Goal: Information Seeking & Learning: Learn about a topic

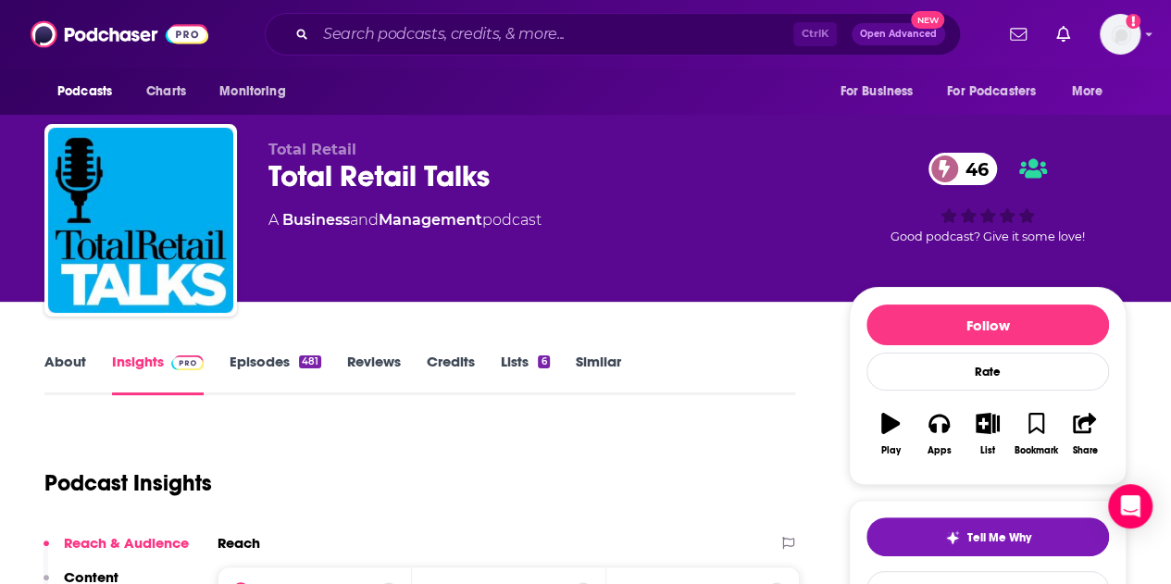
click at [437, 39] on input "Search podcasts, credits, & more..." at bounding box center [555, 34] width 478 height 30
paste input "Give Me Back My Action & Horror Movies"
type input "Give Me Back My Action & Horror Movies"
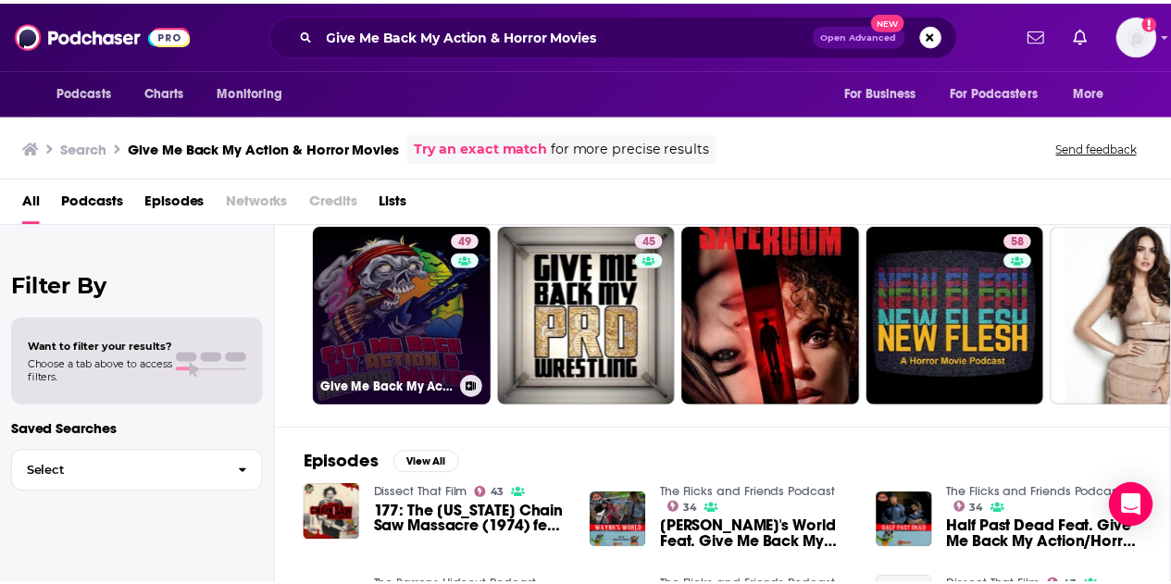
scroll to position [56, 0]
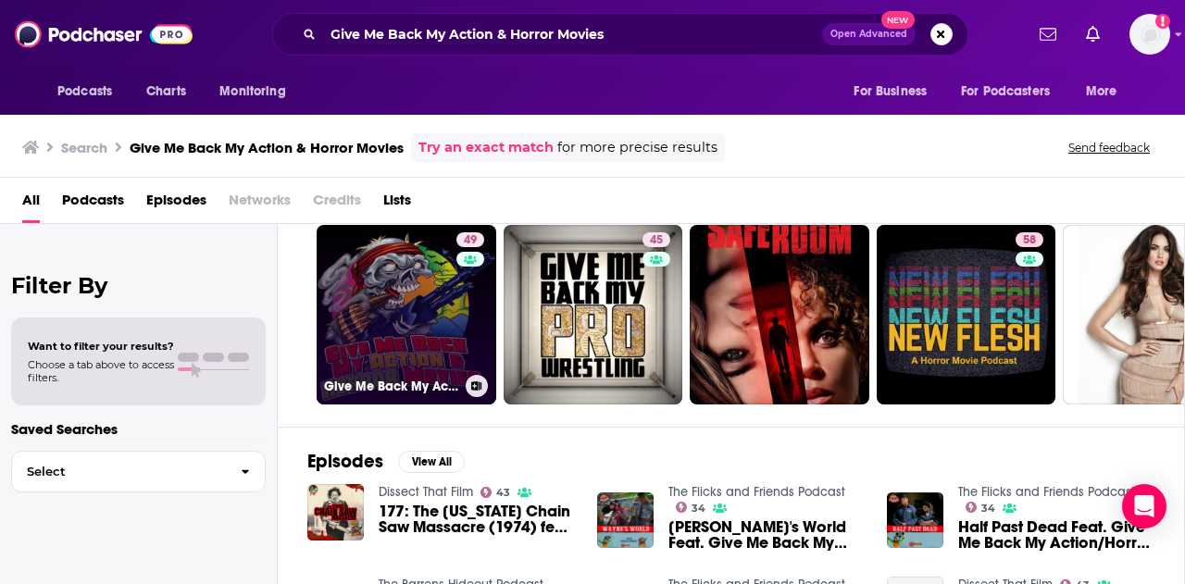
click at [396, 319] on link "49 Give Me Back My Action&Horror Movies" at bounding box center [407, 315] width 180 height 180
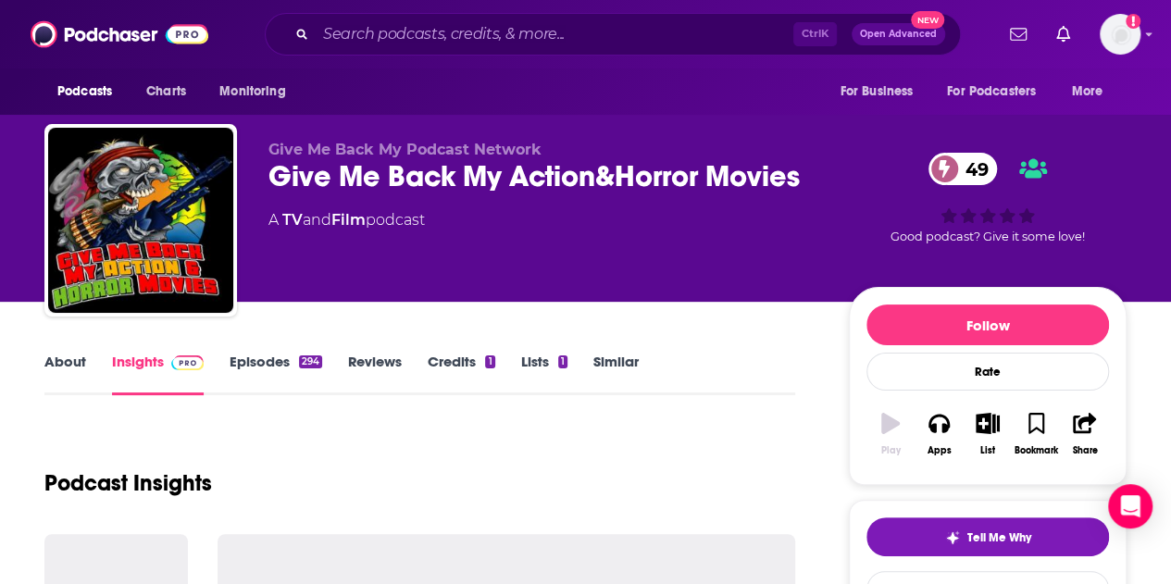
click at [69, 356] on link "About" at bounding box center [65, 374] width 42 height 43
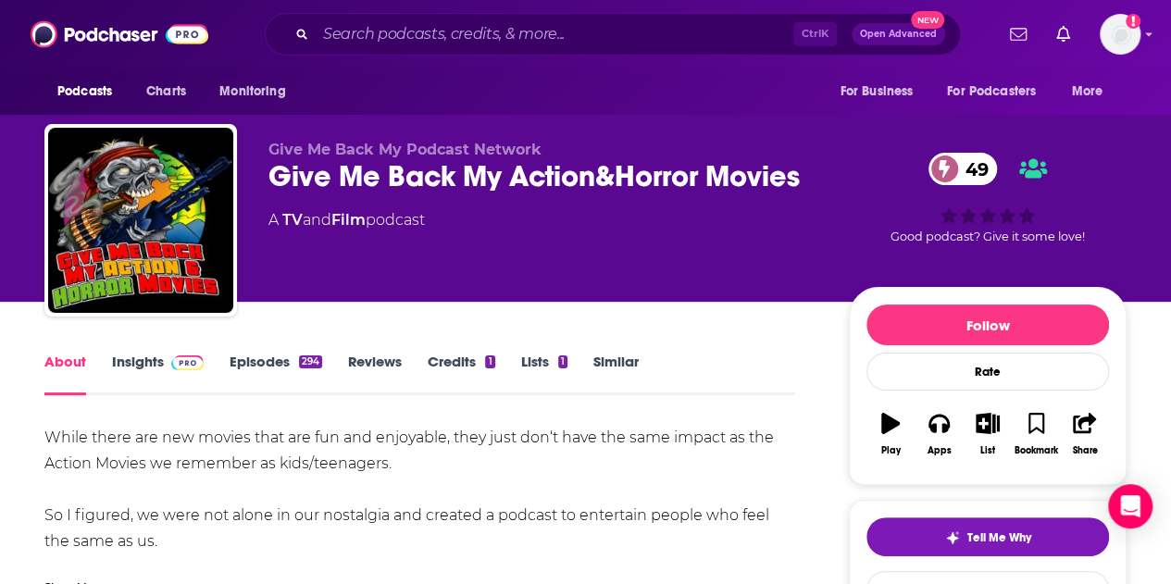
click at [144, 358] on link "Insights" at bounding box center [158, 374] width 92 height 43
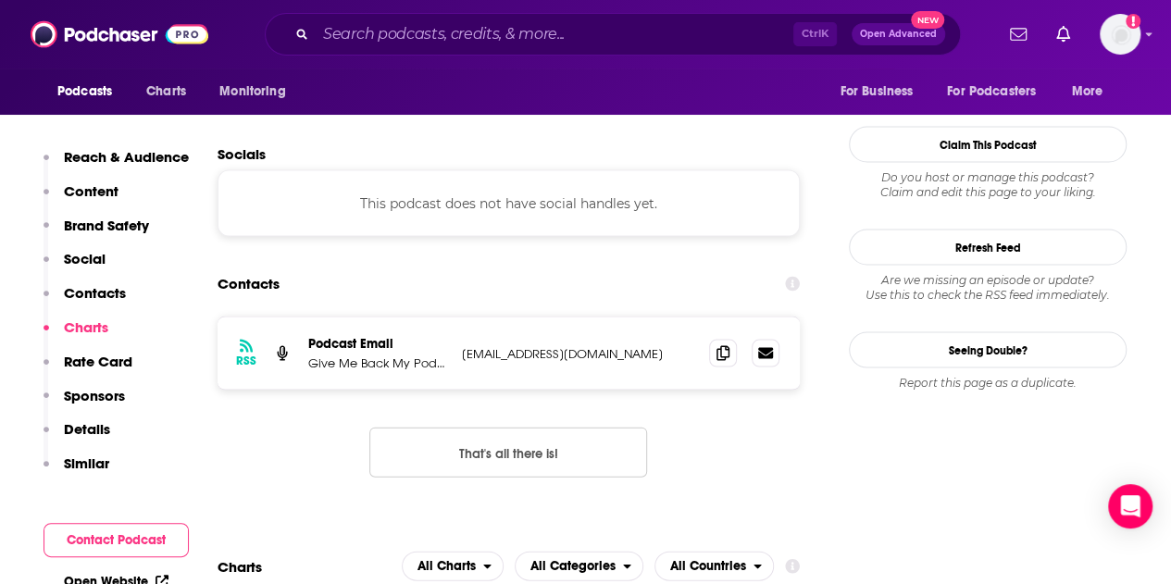
scroll to position [1759, 0]
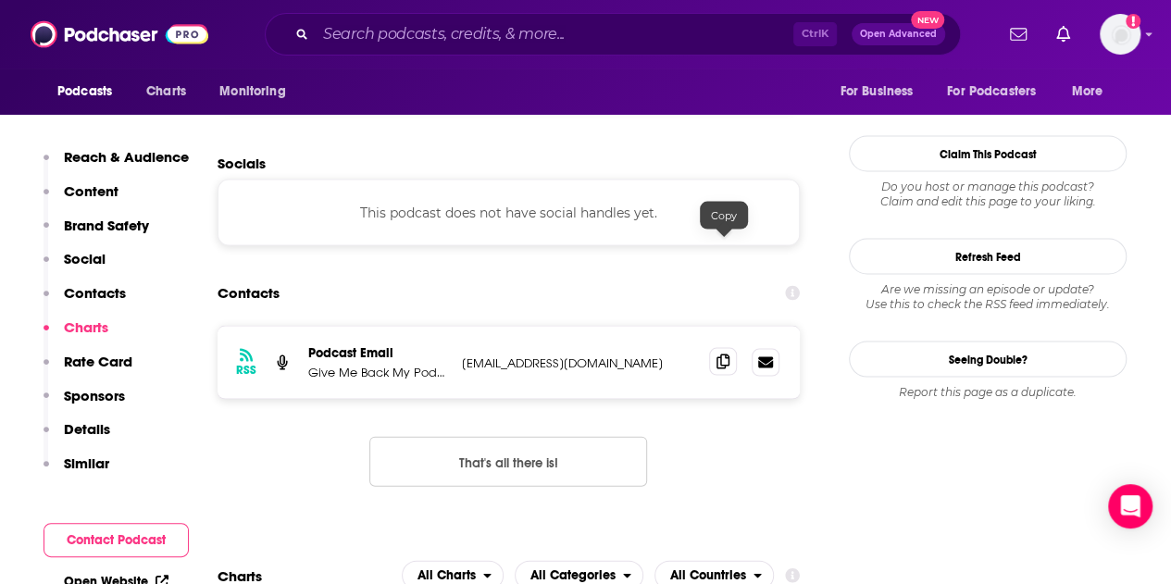
click at [716, 348] on span at bounding box center [723, 362] width 28 height 28
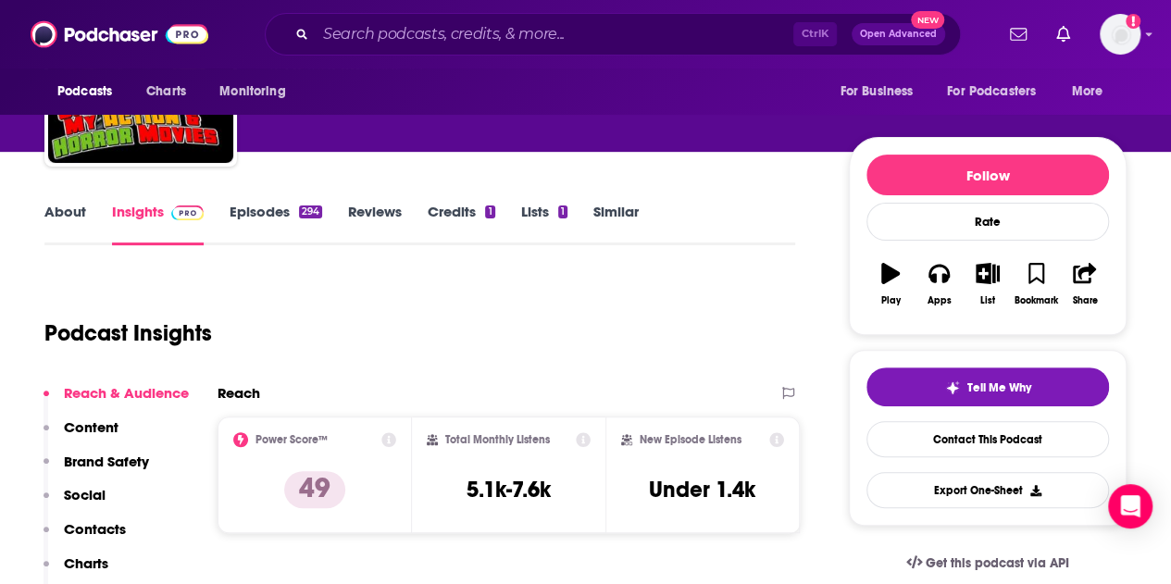
scroll to position [0, 0]
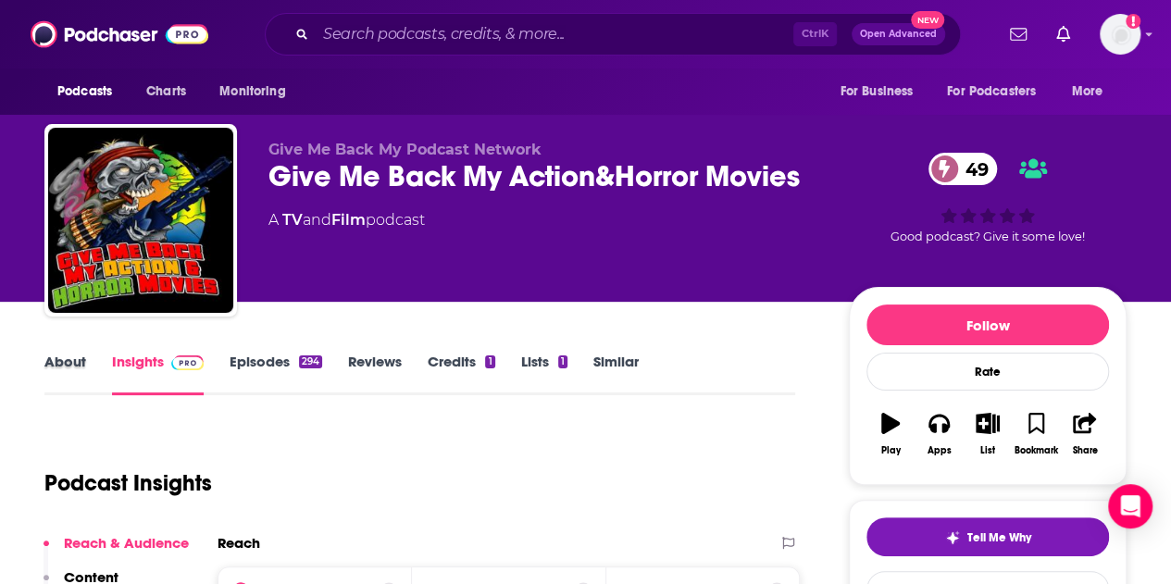
click at [91, 356] on div "About" at bounding box center [78, 374] width 68 height 43
click at [60, 371] on link "About" at bounding box center [65, 374] width 42 height 43
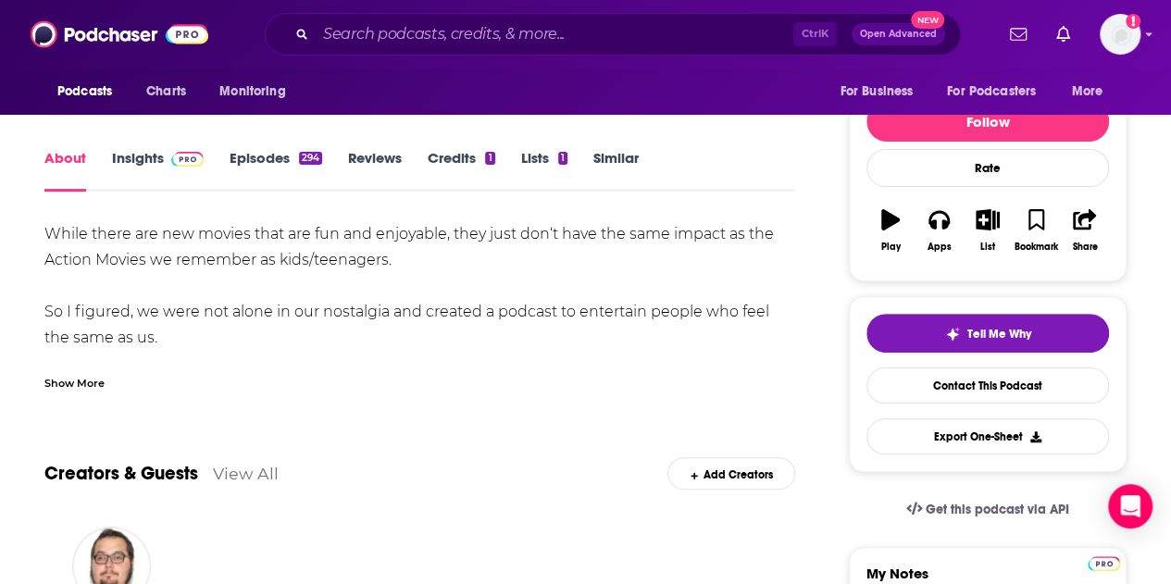
scroll to position [278, 0]
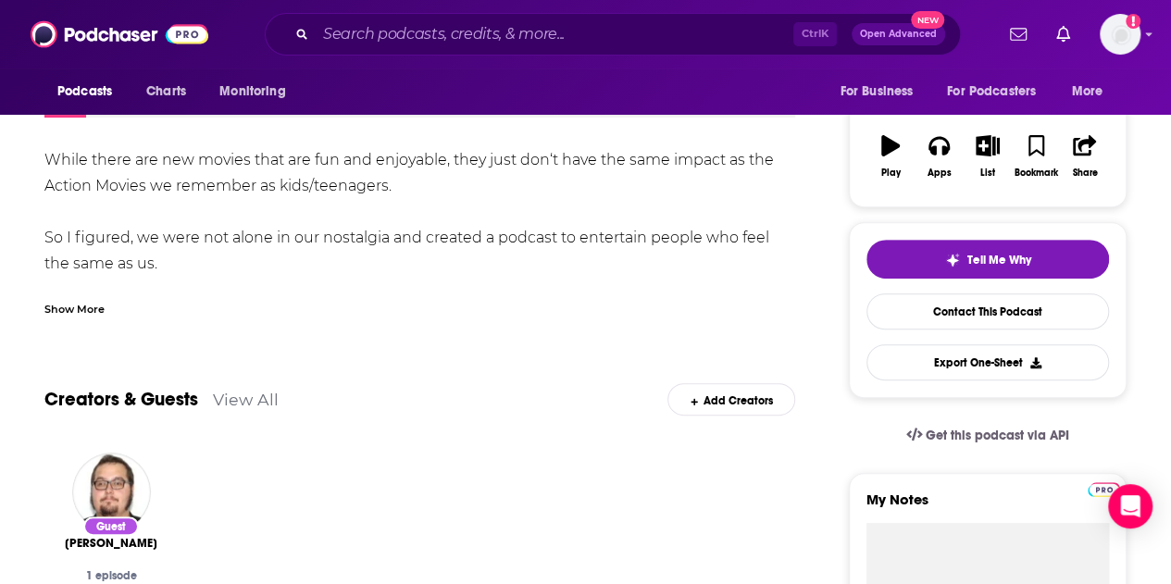
click at [80, 314] on div "Show More" at bounding box center [74, 308] width 60 height 18
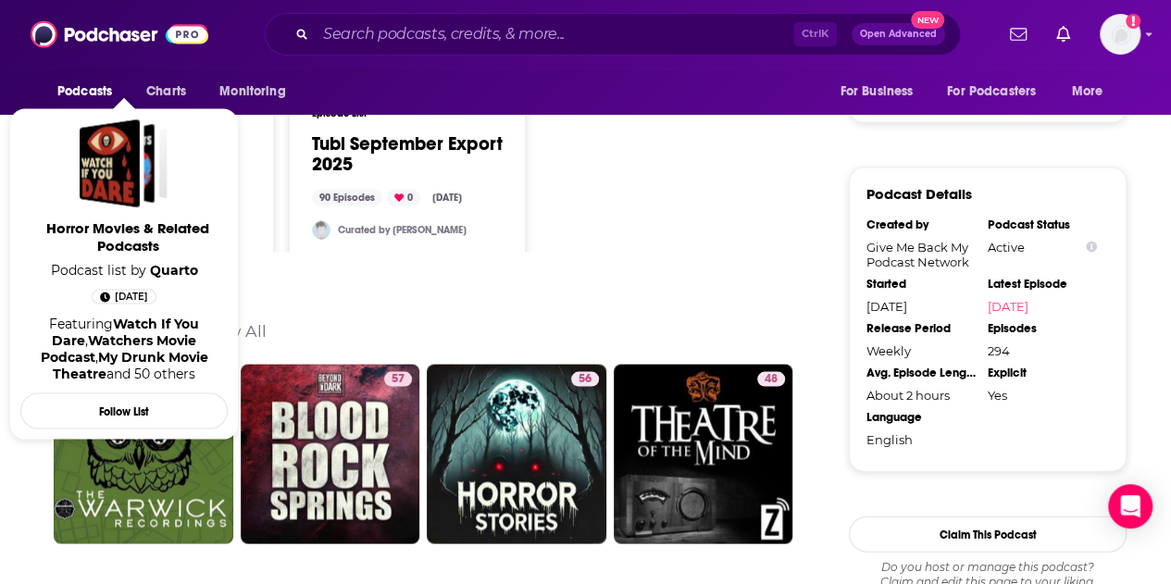
scroll to position [1929, 0]
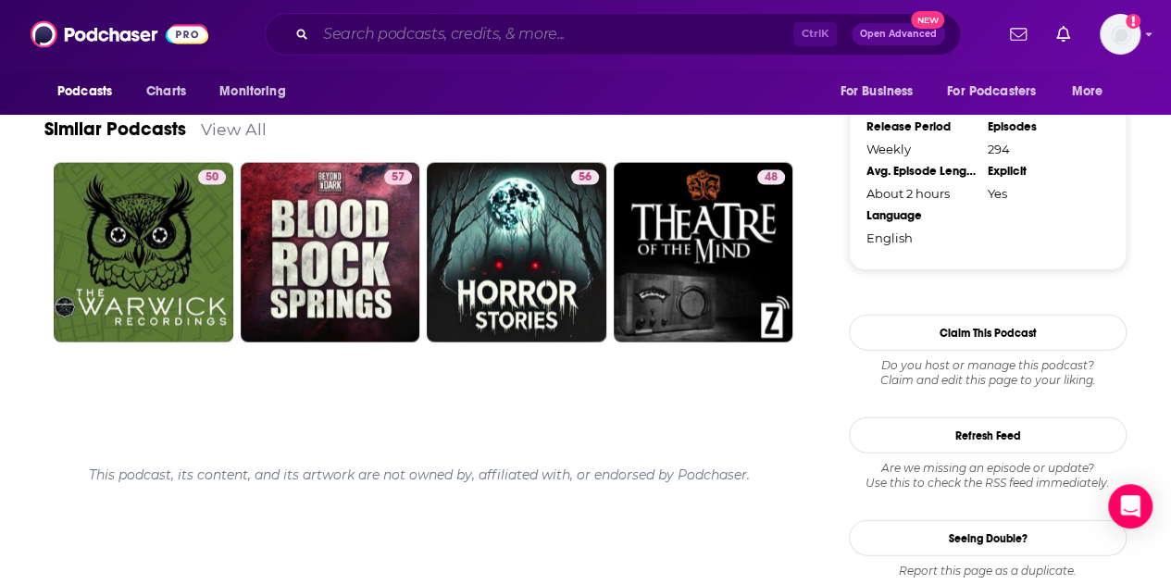
click at [462, 39] on input "Search podcasts, credits, & more..." at bounding box center [555, 34] width 478 height 30
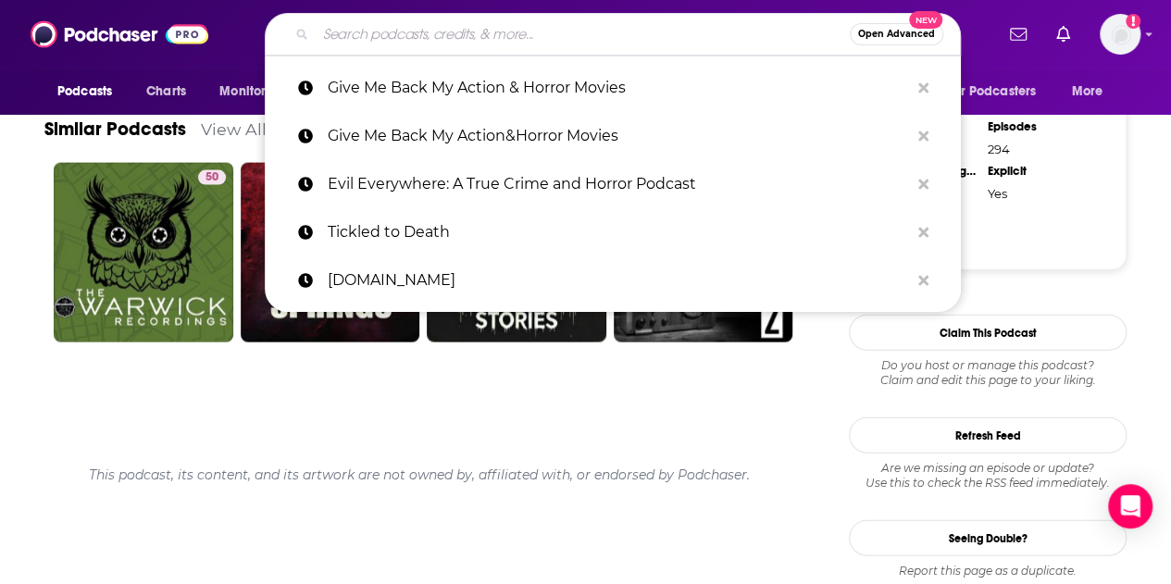
paste input "Spoils of Horror"
type input "Spoils of Horror"
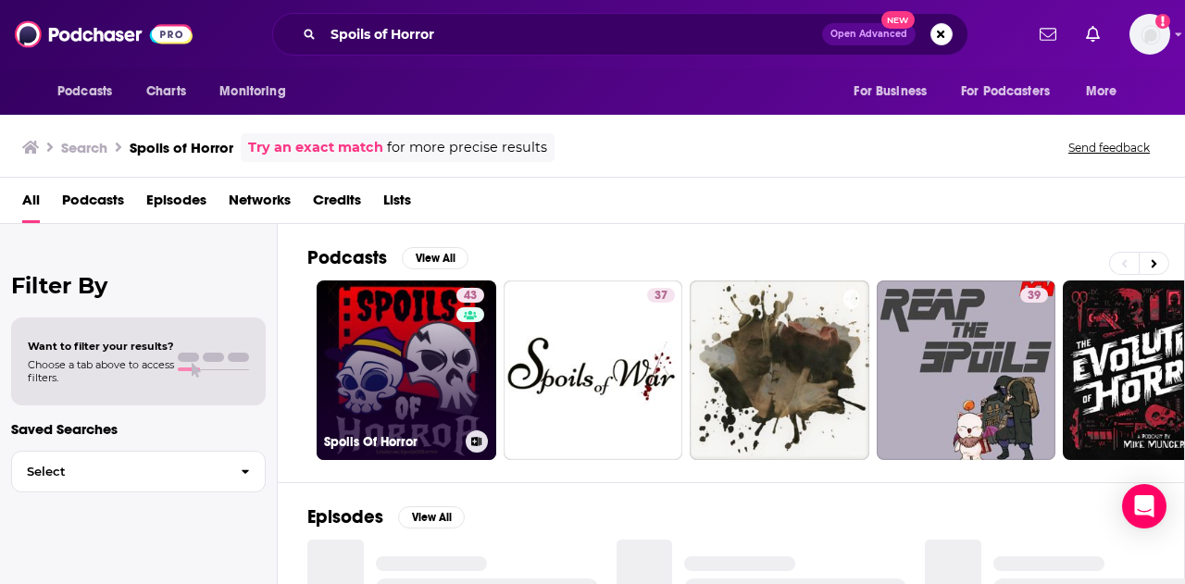
click at [385, 349] on link "43 Spoils Of Horror" at bounding box center [407, 370] width 180 height 180
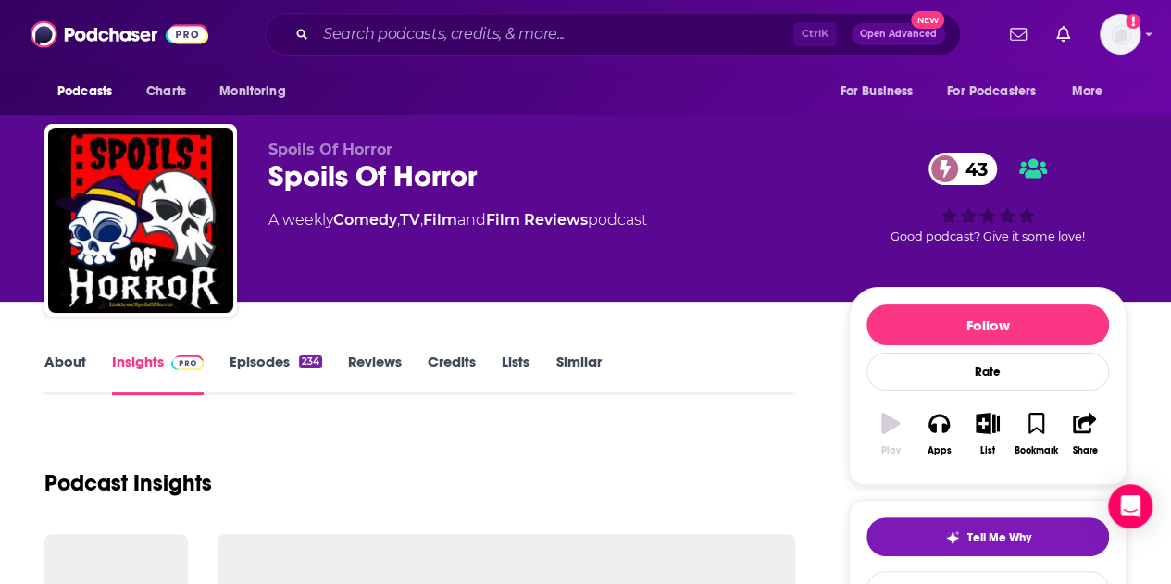
click at [73, 367] on link "About" at bounding box center [65, 374] width 42 height 43
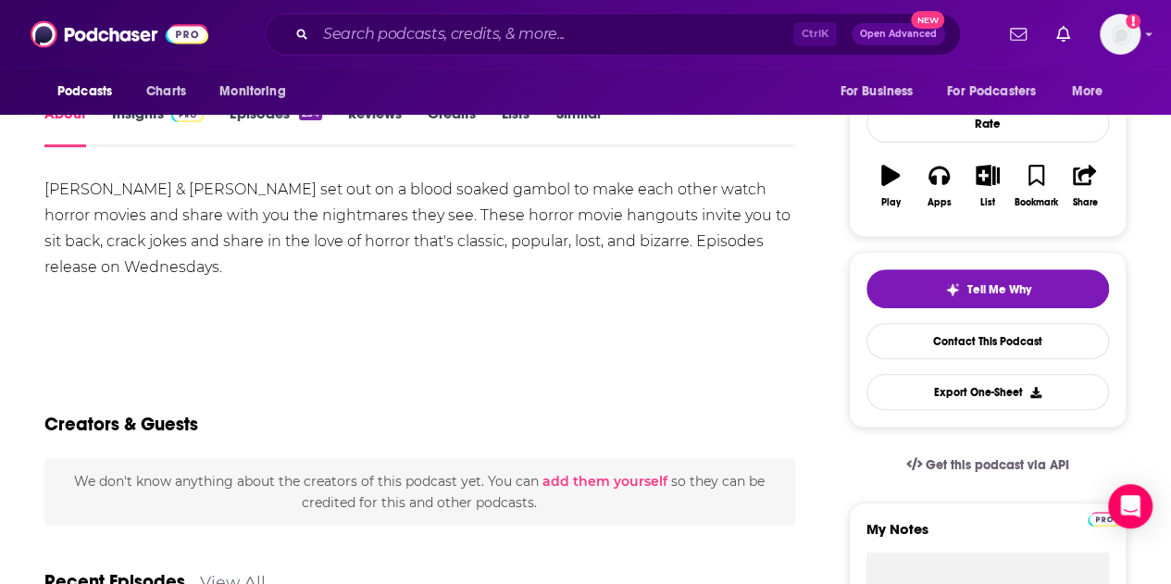
scroll to position [39, 0]
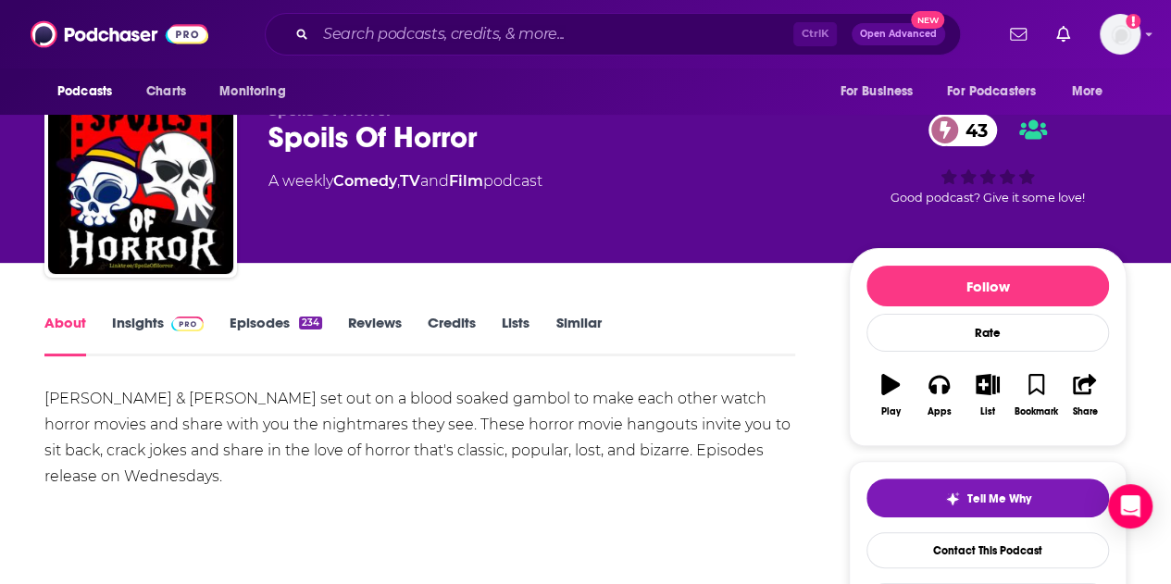
click at [148, 325] on link "Insights" at bounding box center [158, 335] width 92 height 43
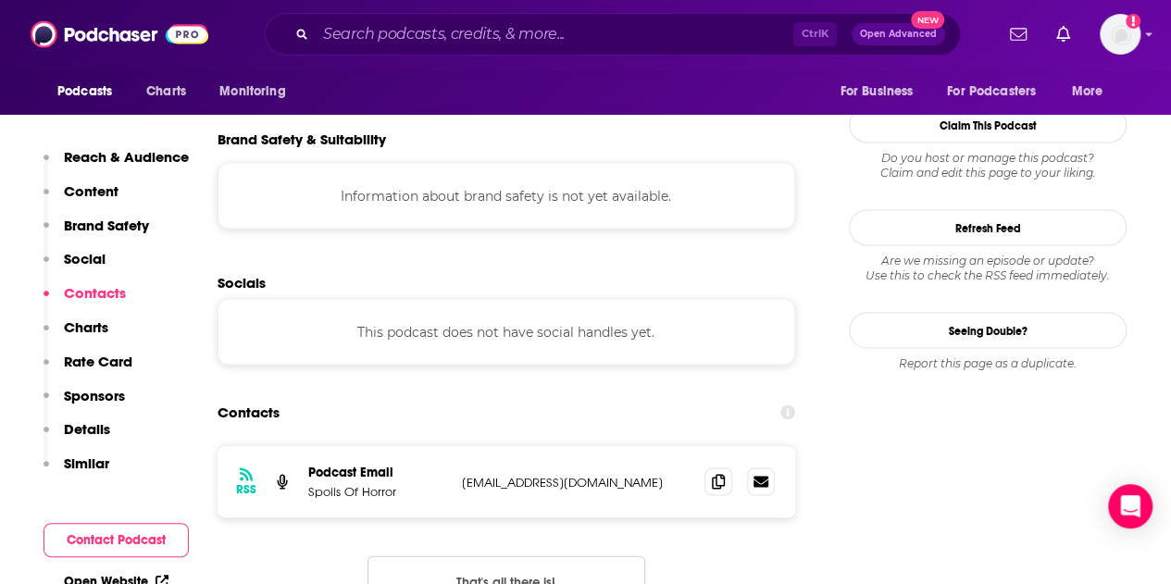
scroll to position [1643, 0]
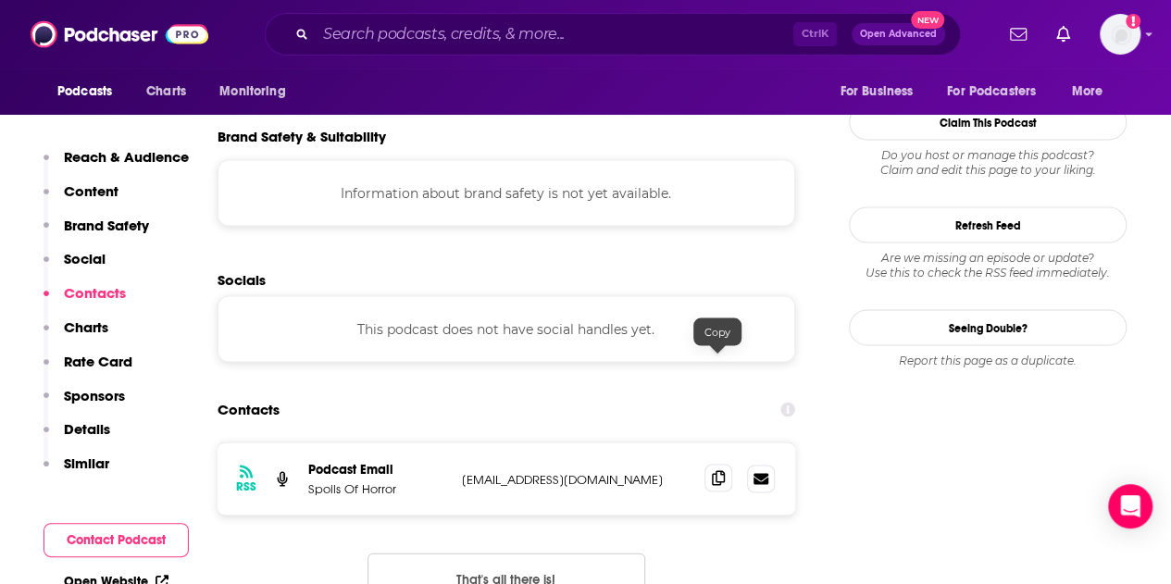
click at [715, 464] on span at bounding box center [718, 478] width 28 height 28
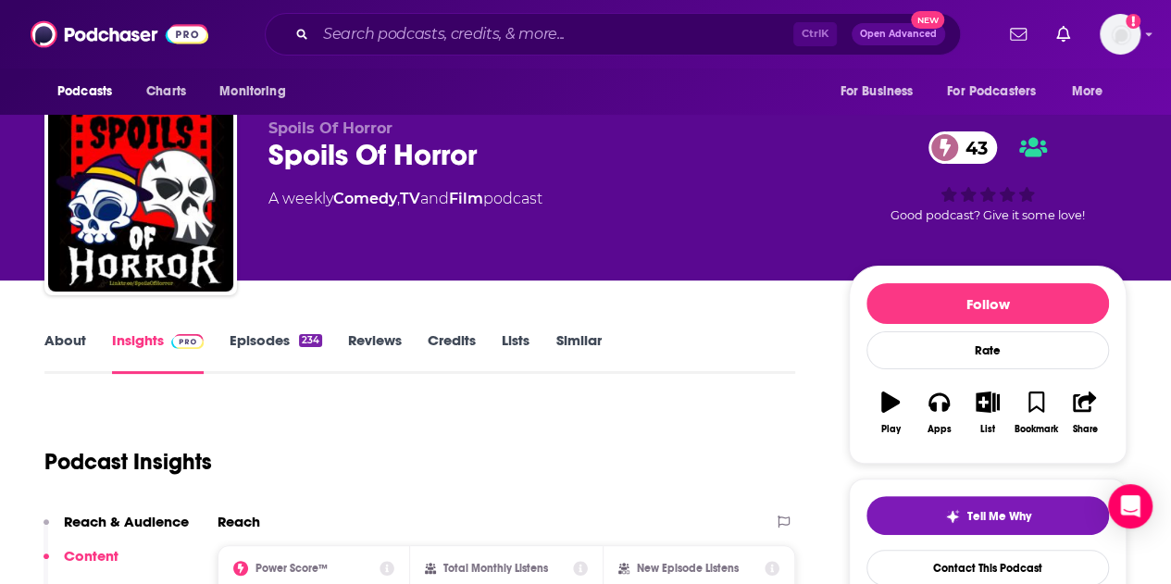
scroll to position [0, 0]
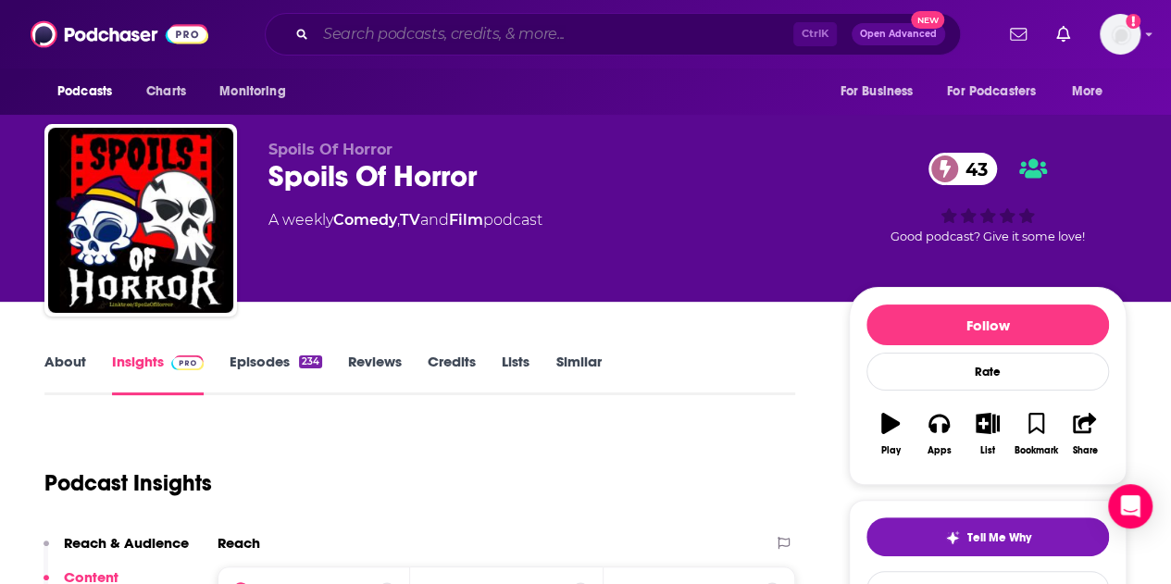
click at [445, 40] on input "Search podcasts, credits, & more..." at bounding box center [555, 34] width 478 height 30
paste input "What's Your (Least) Favorite Scary Movie"
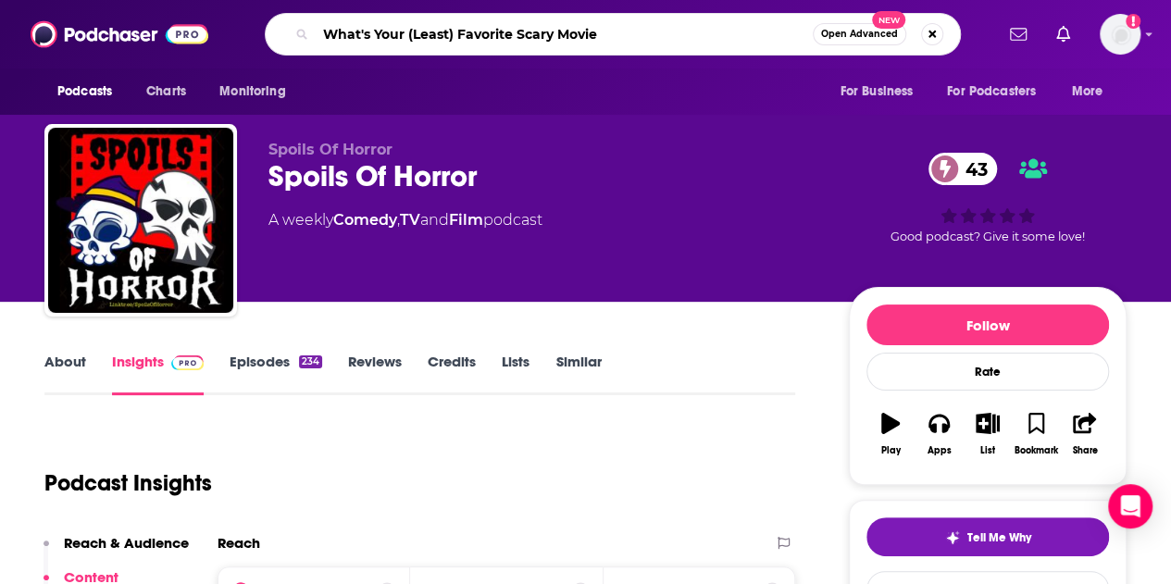
type input "What's Your (Least) Favorite Scary Movie"
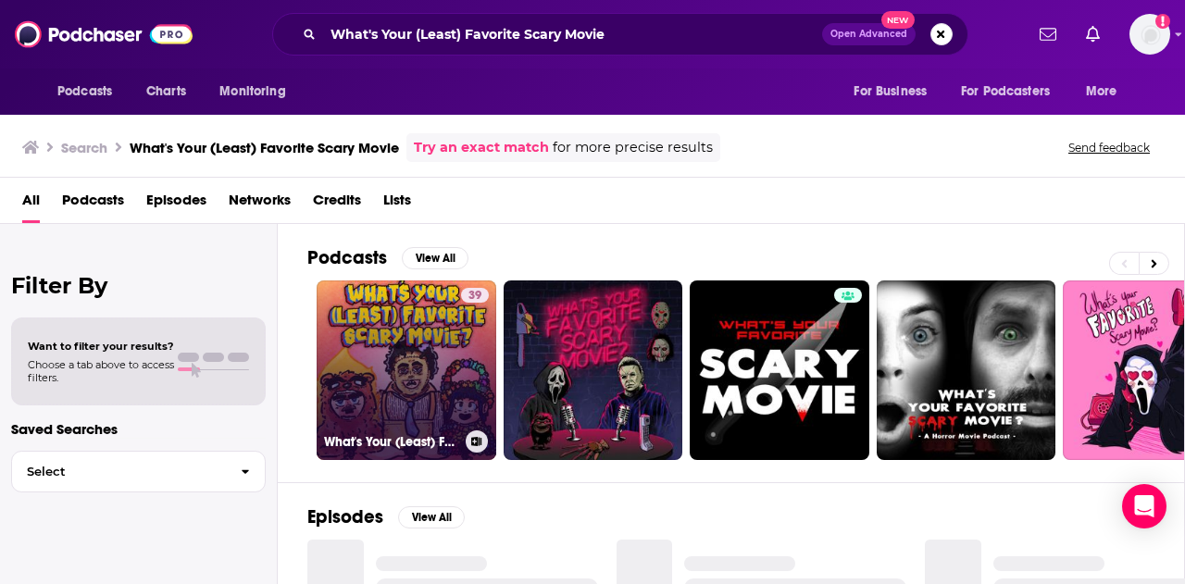
click at [383, 355] on link "39 What's Your (Least) Favorite Scary Movie?" at bounding box center [407, 370] width 180 height 180
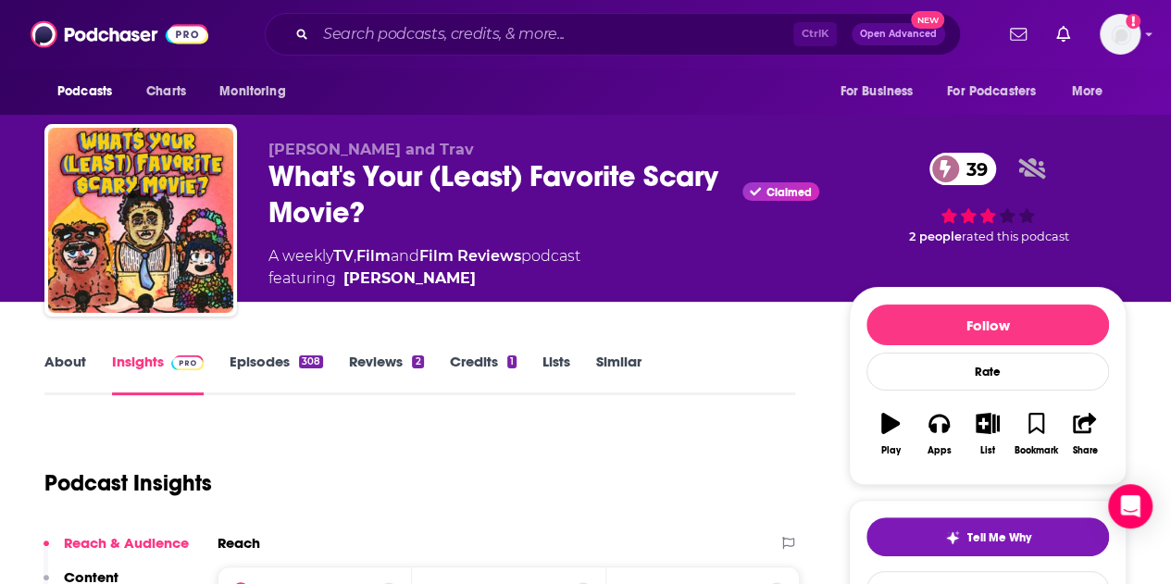
click at [249, 364] on link "Episodes 308" at bounding box center [276, 374] width 93 height 43
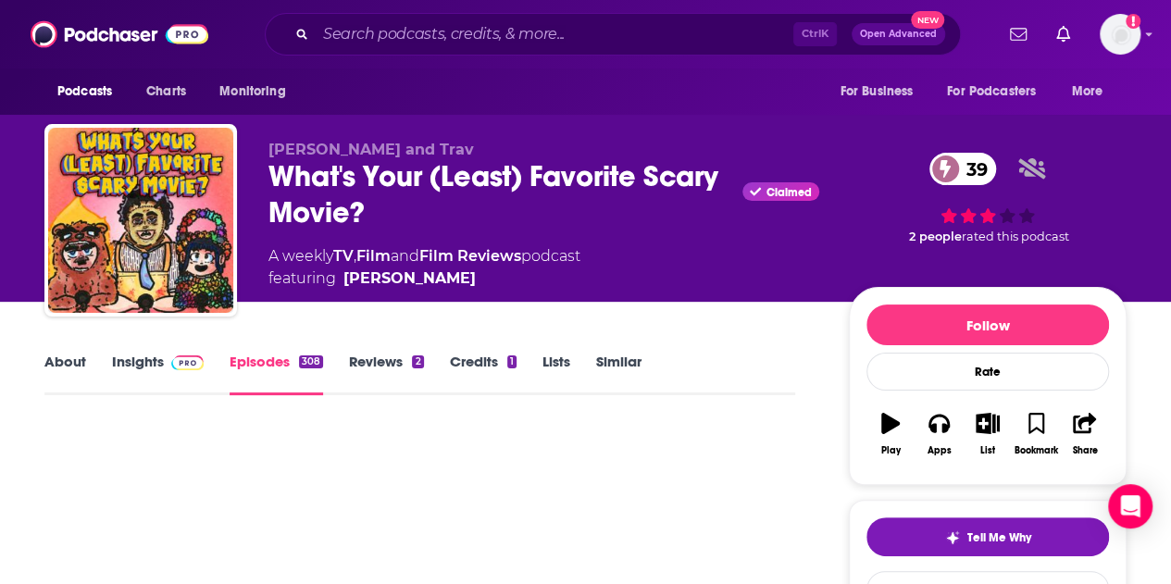
click at [162, 361] on link "Insights" at bounding box center [158, 374] width 92 height 43
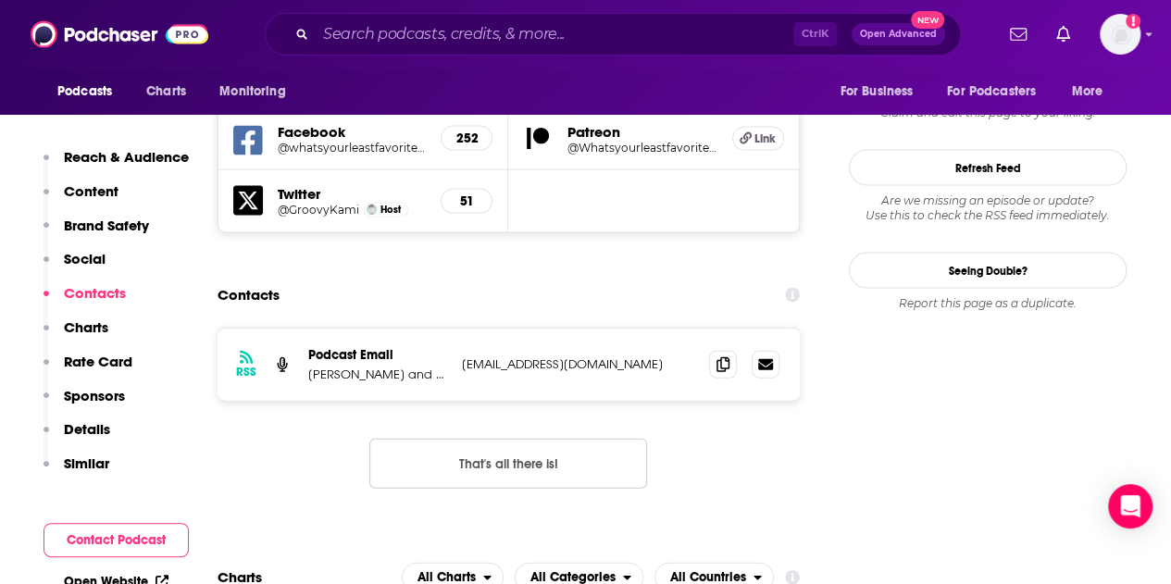
scroll to position [1896, 0]
drag, startPoint x: 307, startPoint y: 283, endPoint x: 439, endPoint y: 285, distance: 131.5
click at [439, 330] on div "RSS Podcast Email [PERSON_NAME] and [PERSON_NAME] [EMAIL_ADDRESS][DOMAIN_NAME] …" at bounding box center [509, 366] width 582 height 72
copy p "[PERSON_NAME] and [PERSON_NAME]"
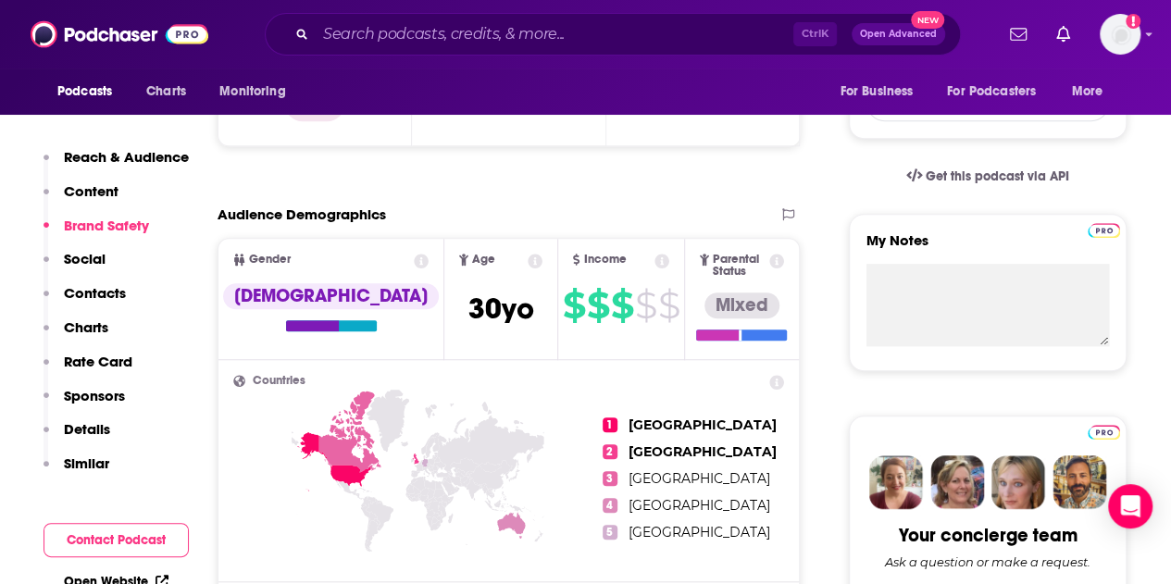
scroll to position [0, 0]
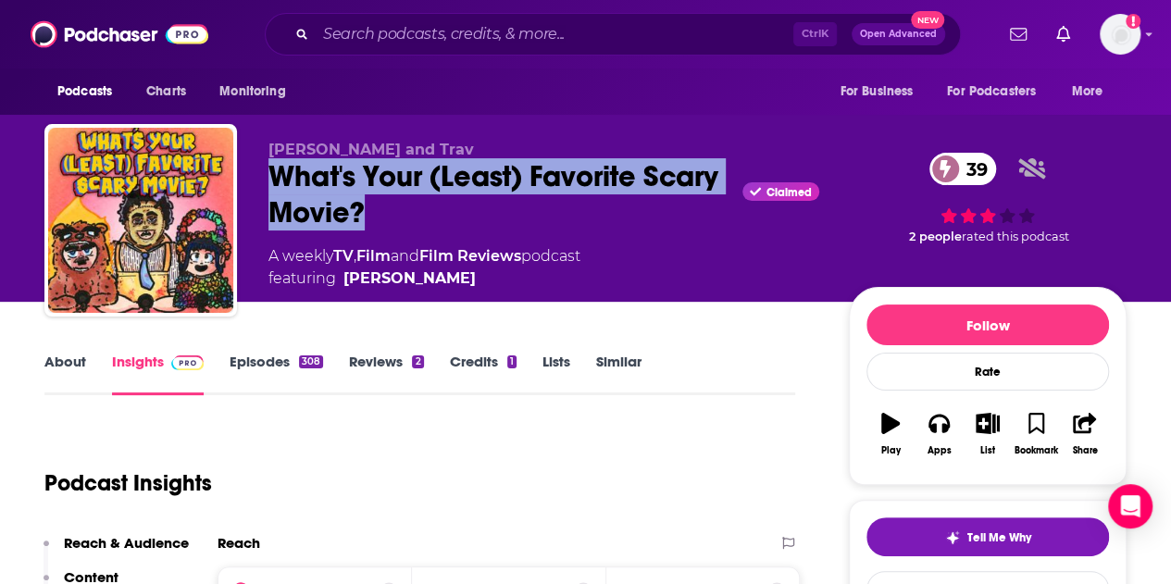
drag, startPoint x: 455, startPoint y: 218, endPoint x: 258, endPoint y: 183, distance: 200.1
click at [258, 183] on div "[PERSON_NAME] and Trav What's Your (Least) Favorite Scary Movie? Claimed 39 A w…" at bounding box center [585, 224] width 1082 height 200
copy h2 "What's Your (Least) Favorite Scary Movie?"
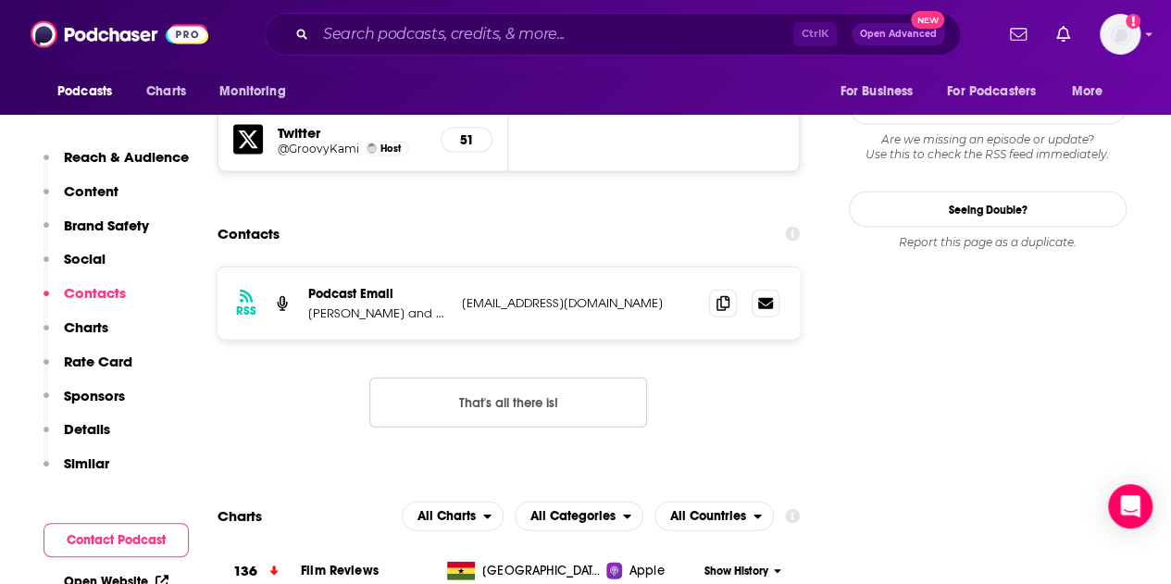
scroll to position [1959, 0]
click at [722, 294] on icon at bounding box center [722, 301] width 13 height 15
click at [437, 40] on input "Search podcasts, credits, & more..." at bounding box center [555, 34] width 478 height 30
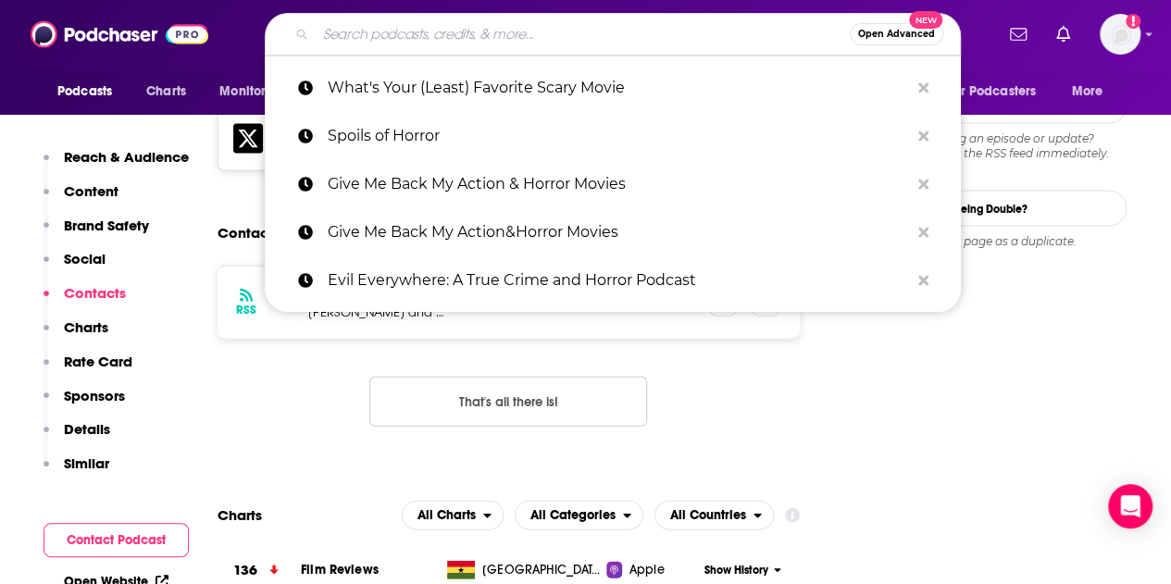
paste input "I Like it Spooky"
type input "I Like it Spooky"
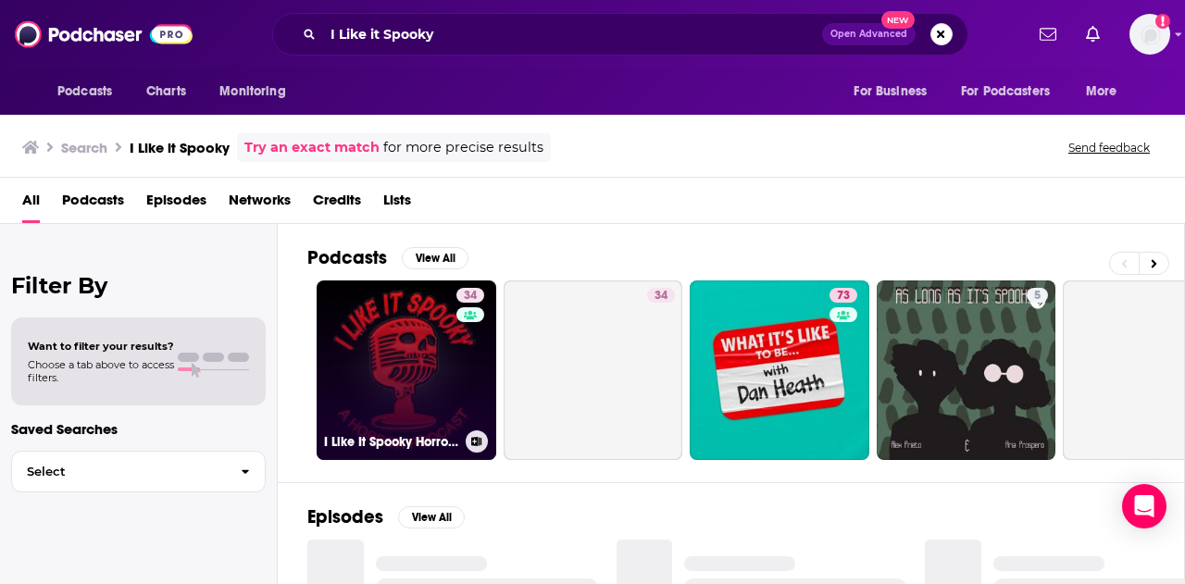
click at [383, 319] on link "34 I Like It Spooky Horror Podcast" at bounding box center [407, 370] width 180 height 180
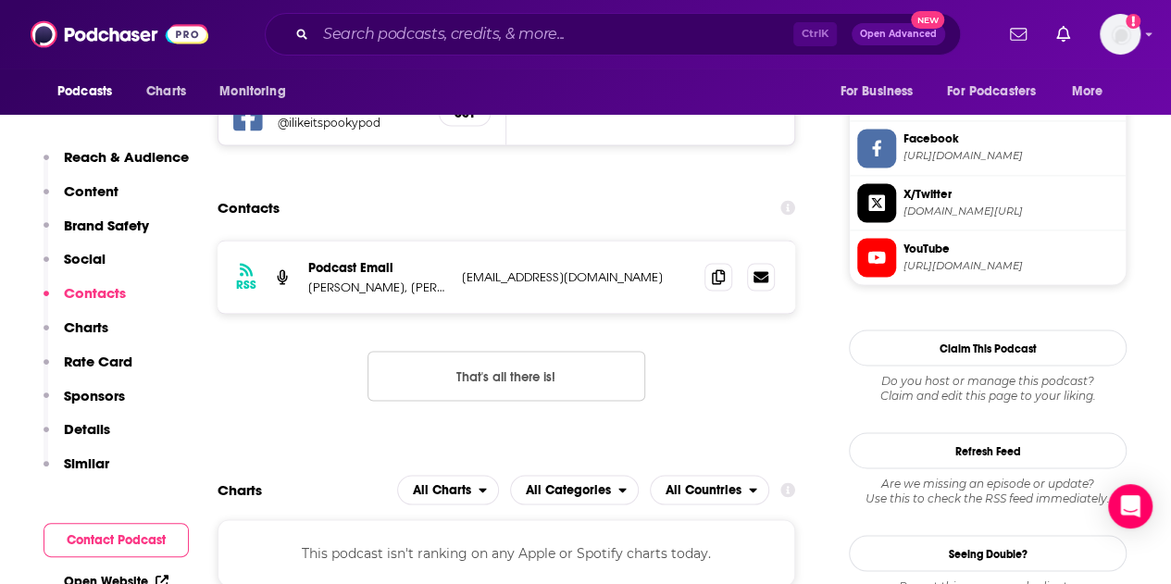
scroll to position [1583, 0]
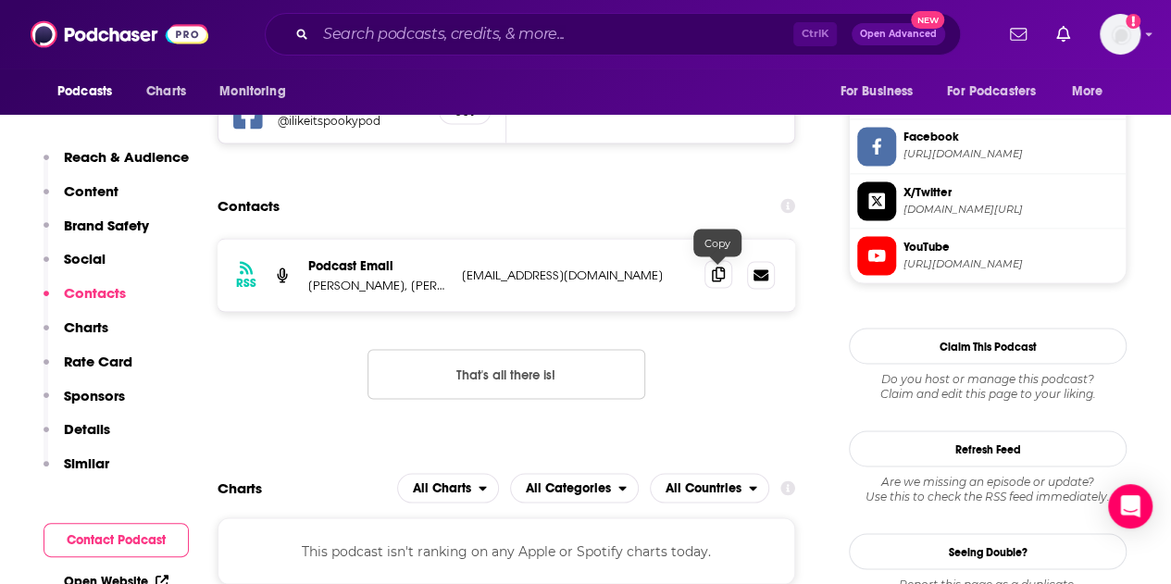
click at [721, 280] on icon at bounding box center [718, 274] width 13 height 15
drag, startPoint x: 412, startPoint y: 283, endPoint x: 307, endPoint y: 284, distance: 104.6
click at [307, 284] on div "RSS Podcast Email [PERSON_NAME], [PERSON_NAME], [PERSON_NAME] [EMAIL_ADDRESS][D…" at bounding box center [507, 275] width 578 height 72
copy p "[PERSON_NAME], [PERSON_NAME], [PERSON_NAME]"
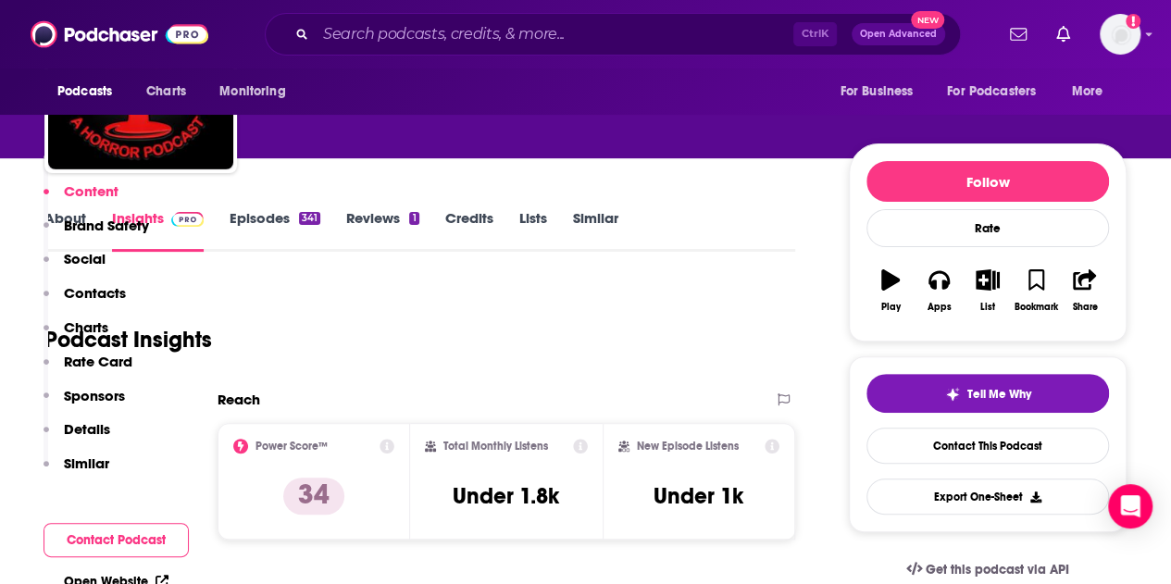
scroll to position [0, 0]
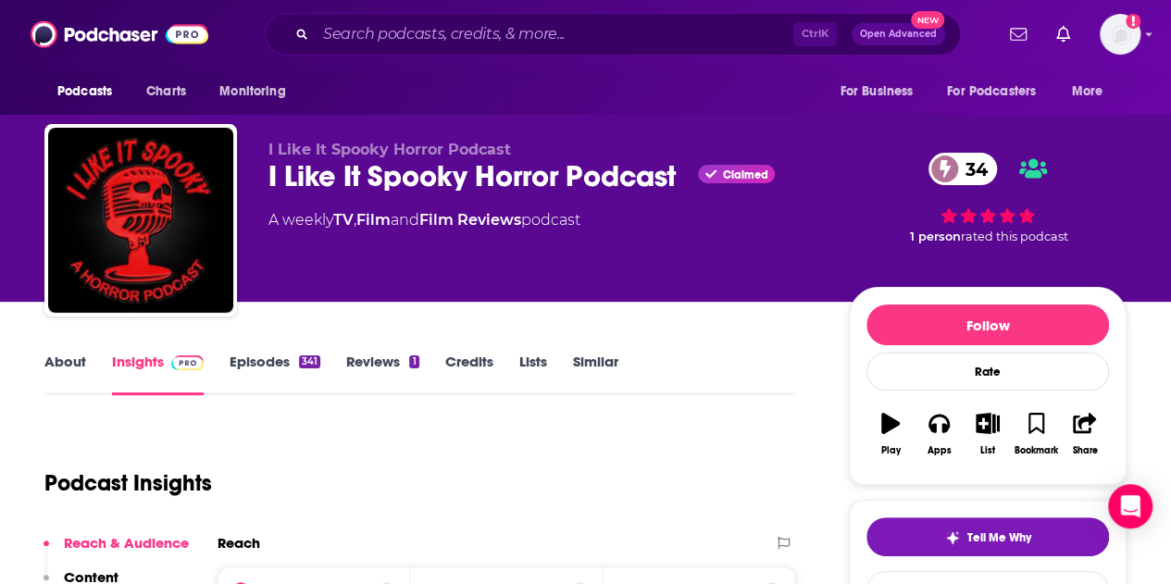
click at [59, 375] on link "About" at bounding box center [65, 374] width 42 height 43
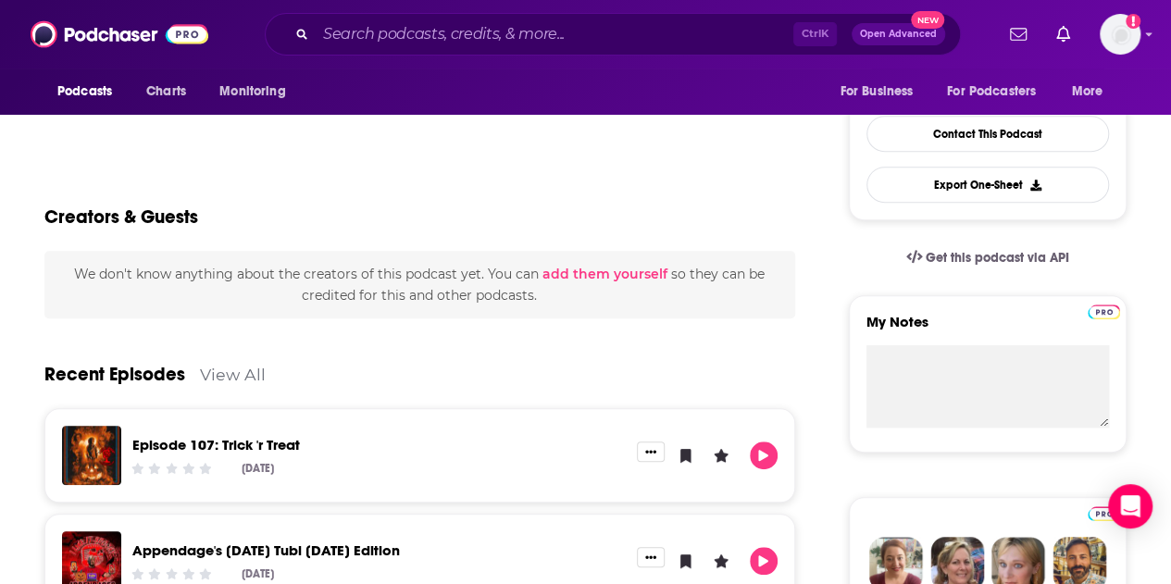
scroll to position [457, 0]
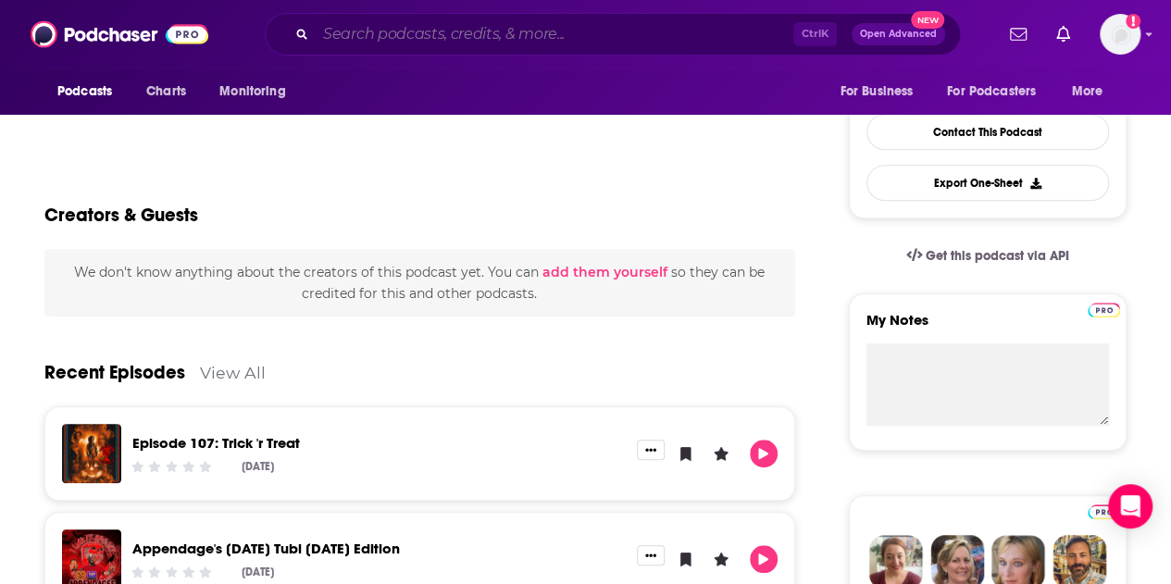
click at [386, 32] on input "Search podcasts, credits, & more..." at bounding box center [555, 34] width 478 height 30
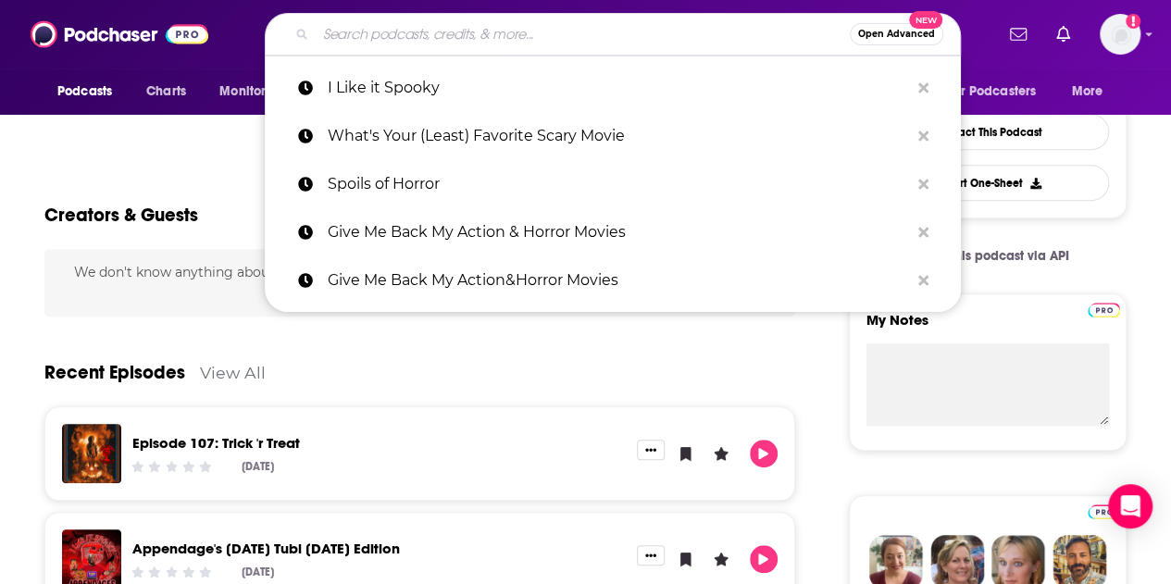
paste input "Evil Everywhere: A True Crime and Horror Podcast"
type input "Evil Everywhere: A True Crime and Horror Podcast"
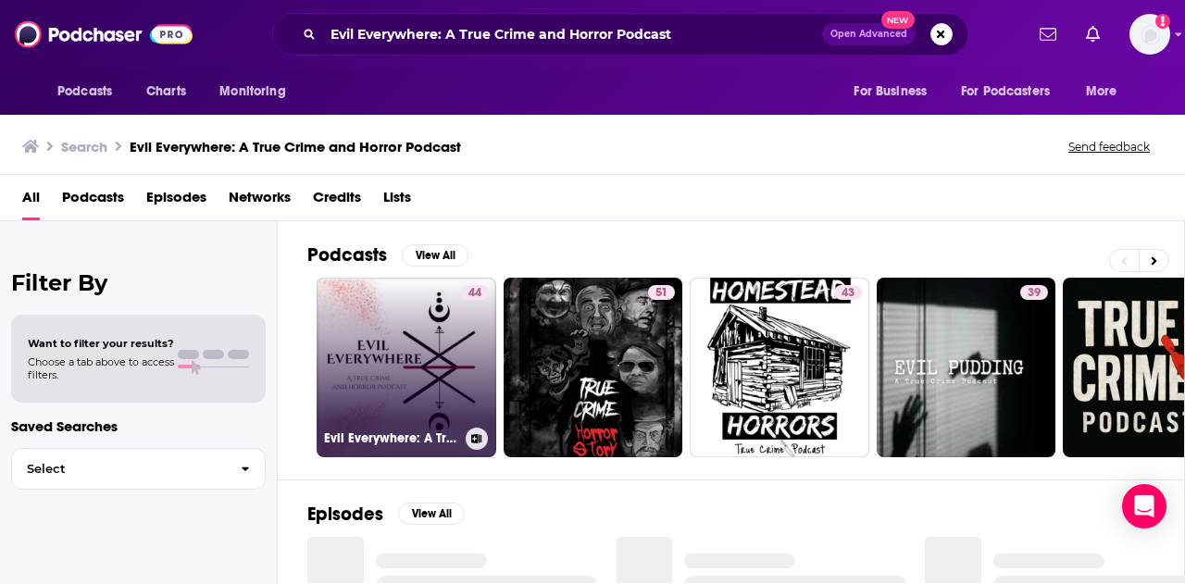
click at [411, 330] on link "44 Evil Everywhere: A True Crime and Horror Podcast" at bounding box center [407, 368] width 180 height 180
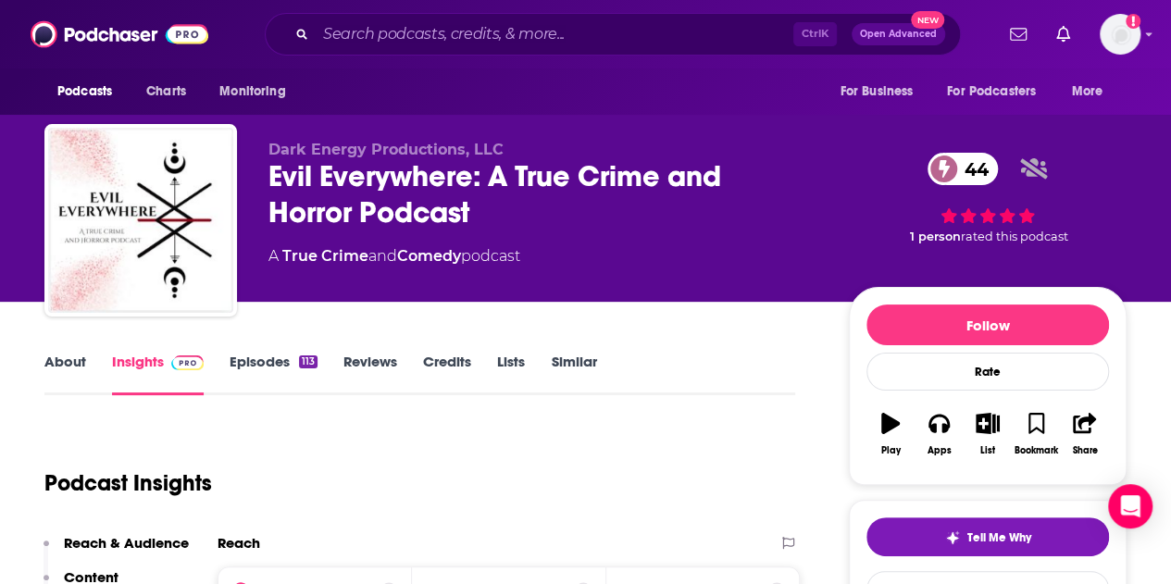
click at [68, 358] on link "About" at bounding box center [65, 374] width 42 height 43
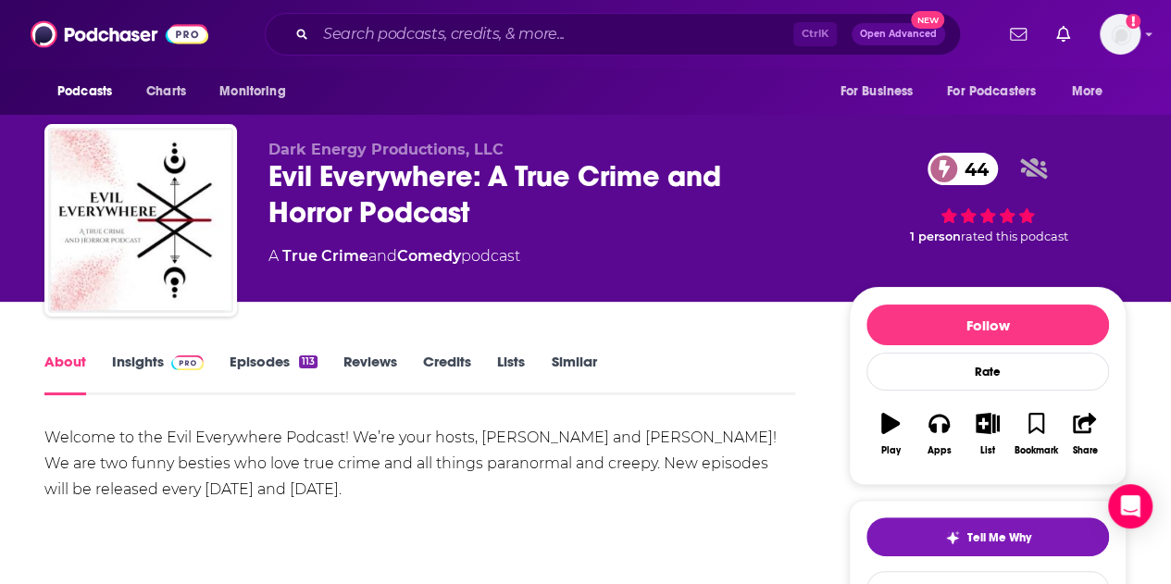
click at [77, 367] on link "About" at bounding box center [65, 374] width 42 height 43
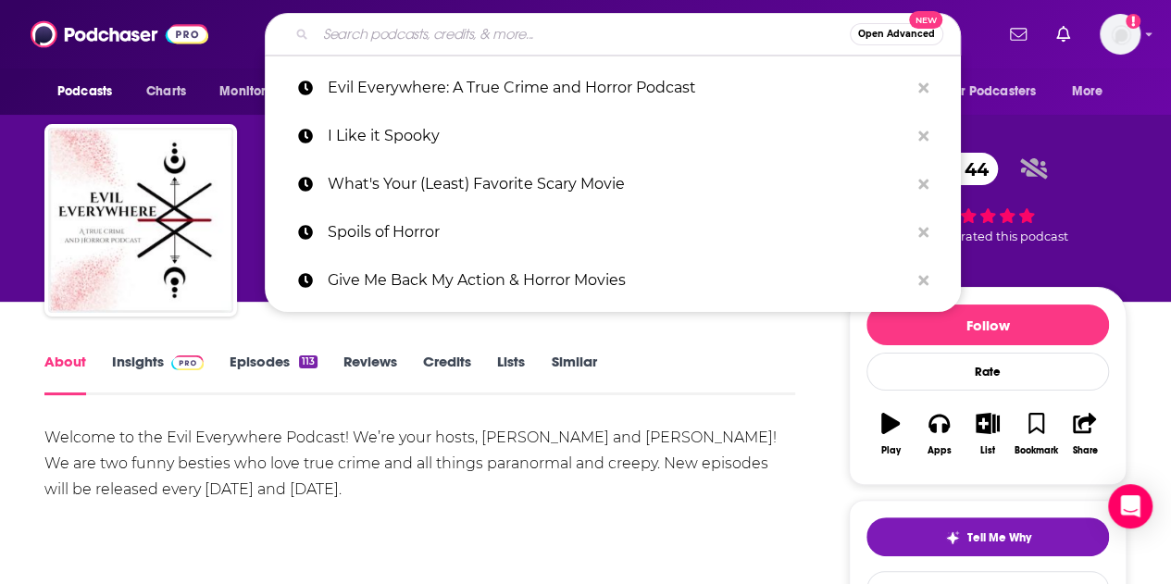
click at [345, 24] on input "Search podcasts, credits, & more..." at bounding box center [583, 34] width 534 height 30
paste input "Tickled to Death"
type input "Tickled to Death"
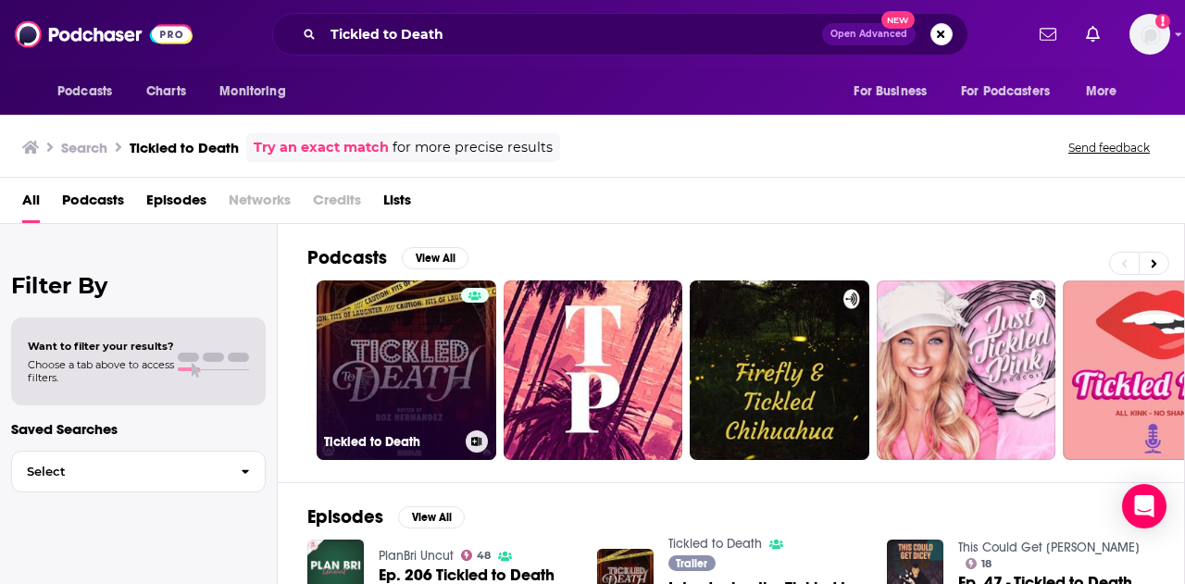
click at [395, 353] on link "Tickled to Death" at bounding box center [407, 370] width 180 height 180
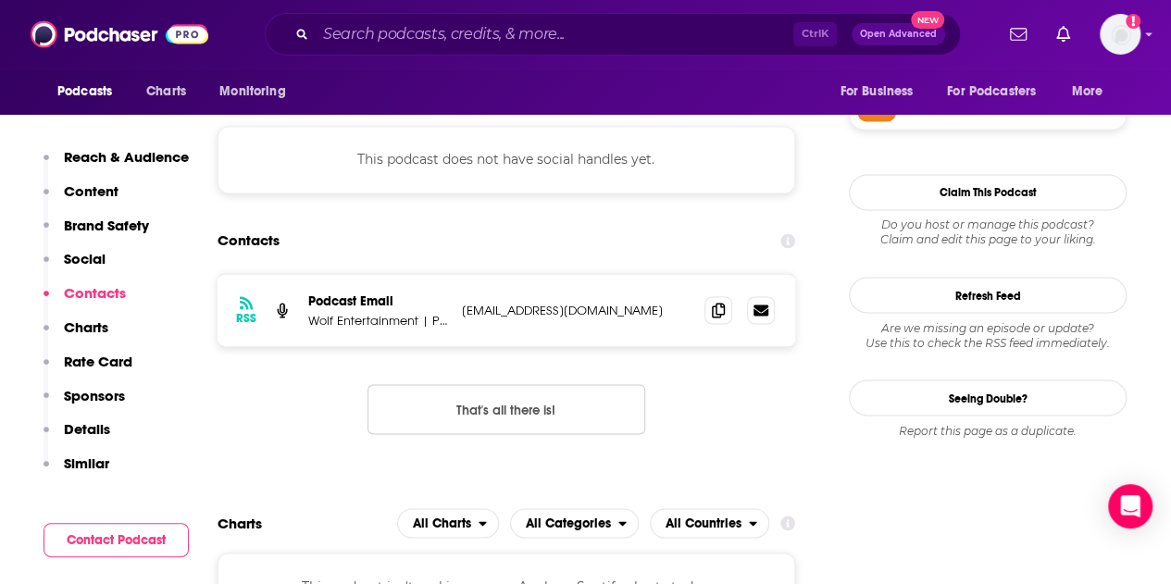
scroll to position [1516, 0]
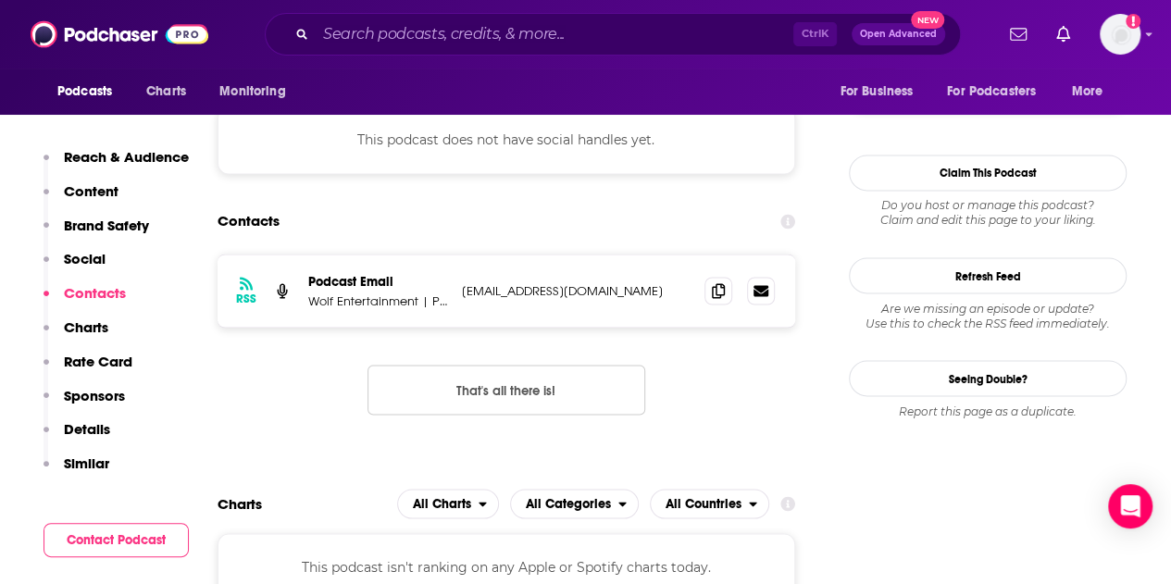
click at [367, 305] on p "Wolf Entertainment | Pinna" at bounding box center [377, 301] width 139 height 16
